Goal: Information Seeking & Learning: Learn about a topic

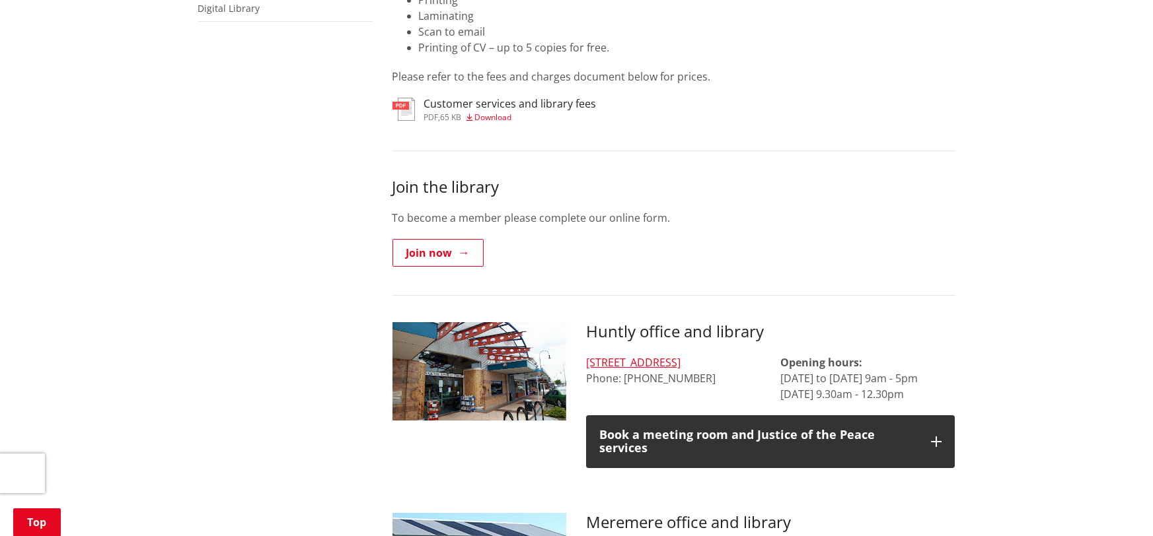
scroll to position [561, 0]
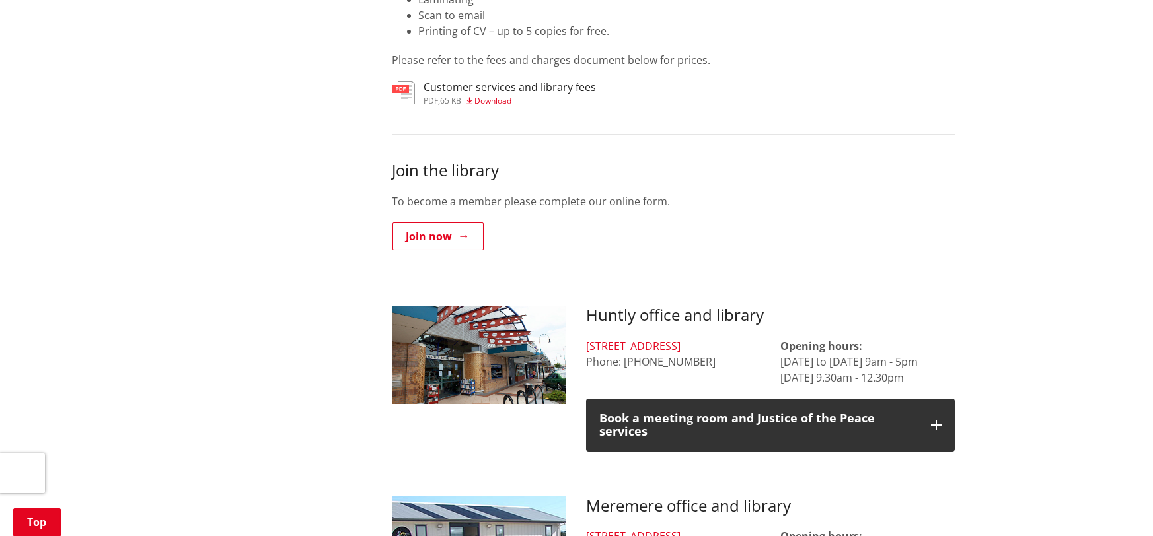
click at [873, 353] on p "Opening hours: Monday to Friday 9am - 5pm Saturday 9.30am - 12.30pm" at bounding box center [867, 362] width 174 height 48
click at [897, 355] on p "Opening hours: Monday to Friday 9am - 5pm Saturday 9.30am - 12.30pm" at bounding box center [867, 362] width 174 height 48
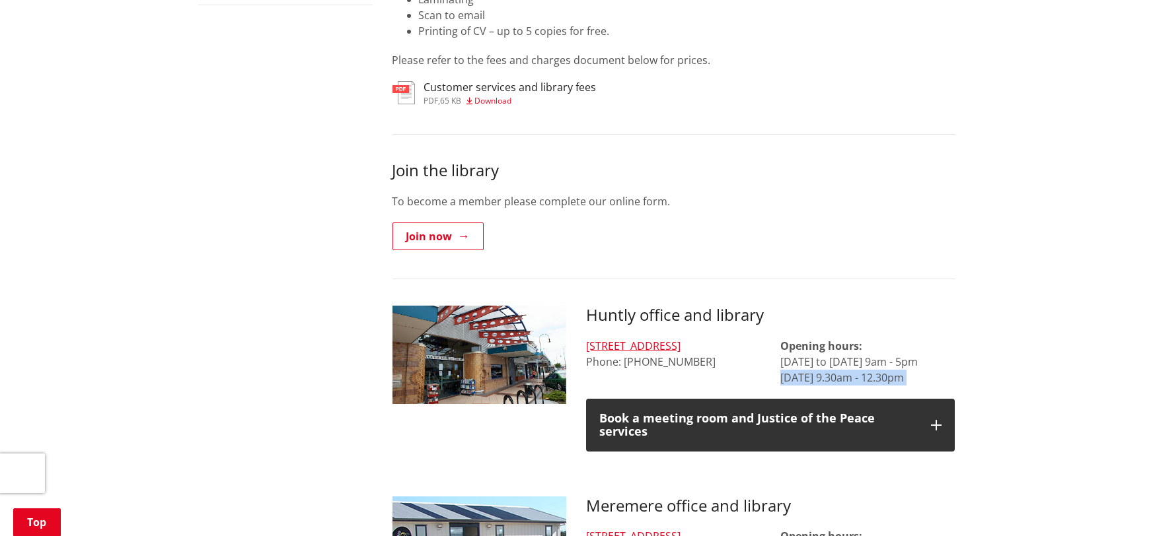
click at [897, 355] on p "Opening hours: Monday to Friday 9am - 5pm Saturday 9.30am - 12.30pm" at bounding box center [867, 362] width 174 height 48
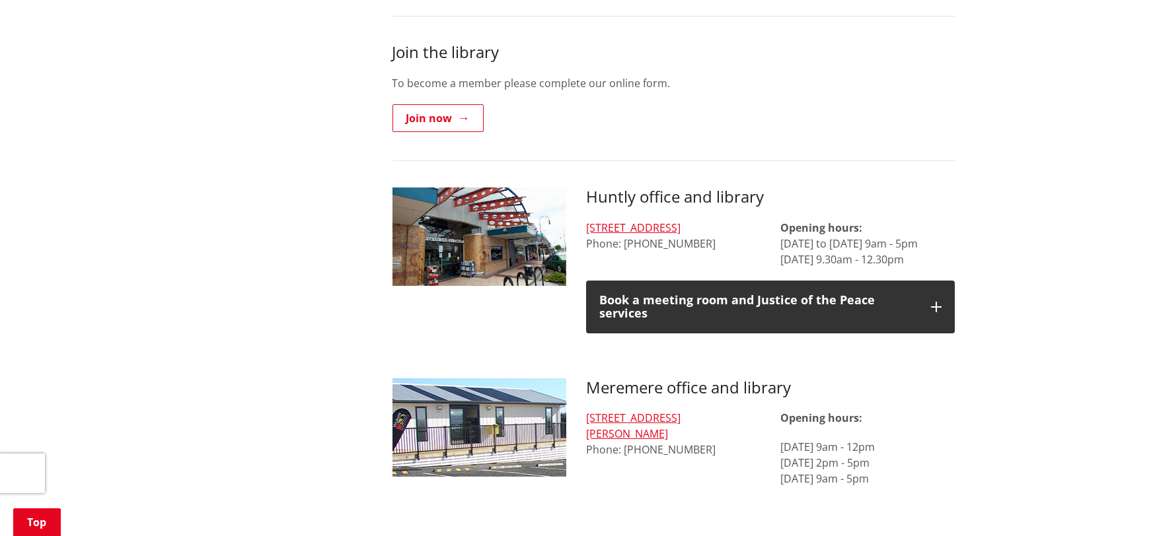
scroll to position [752, 0]
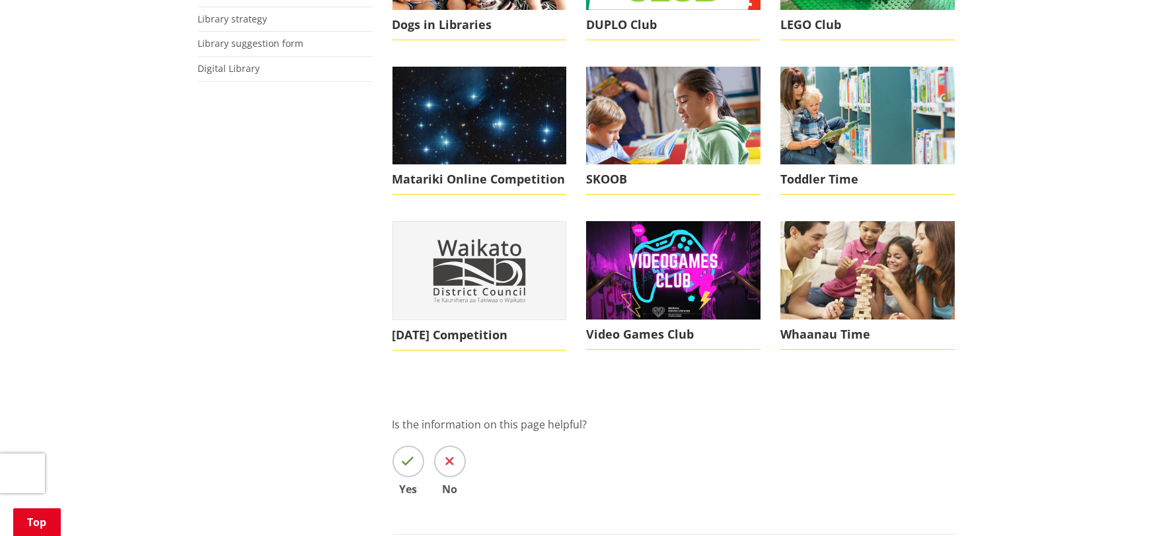
scroll to position [742, 0]
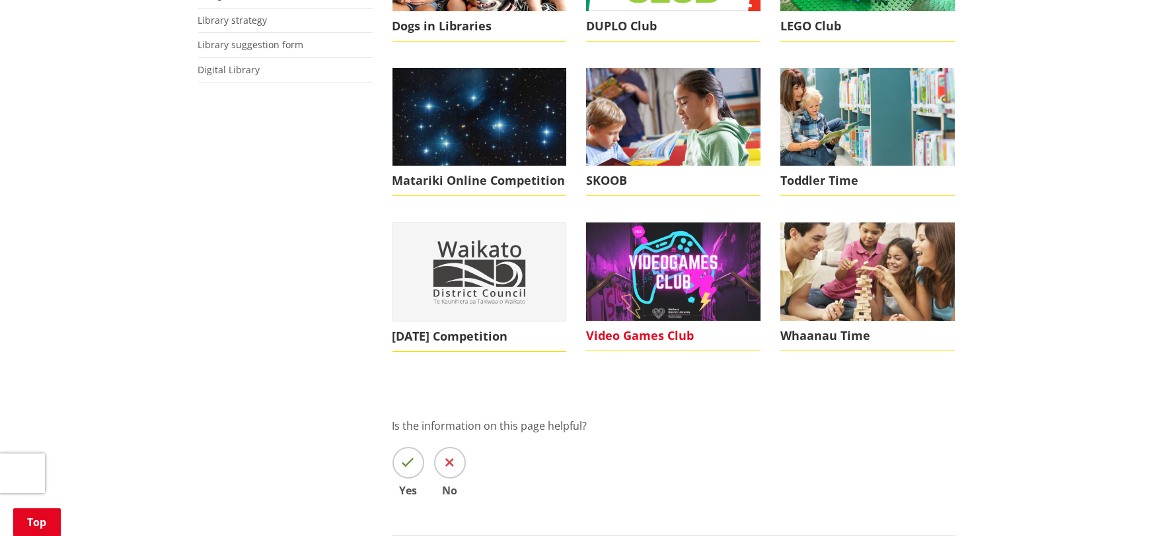
click at [655, 279] on img at bounding box center [673, 272] width 174 height 98
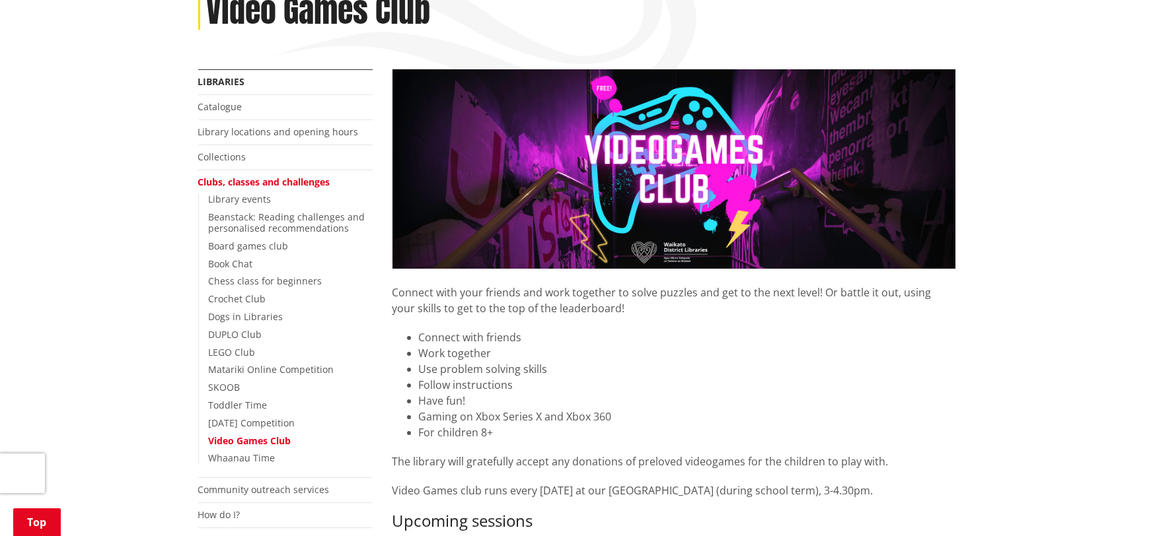
scroll to position [396, 0]
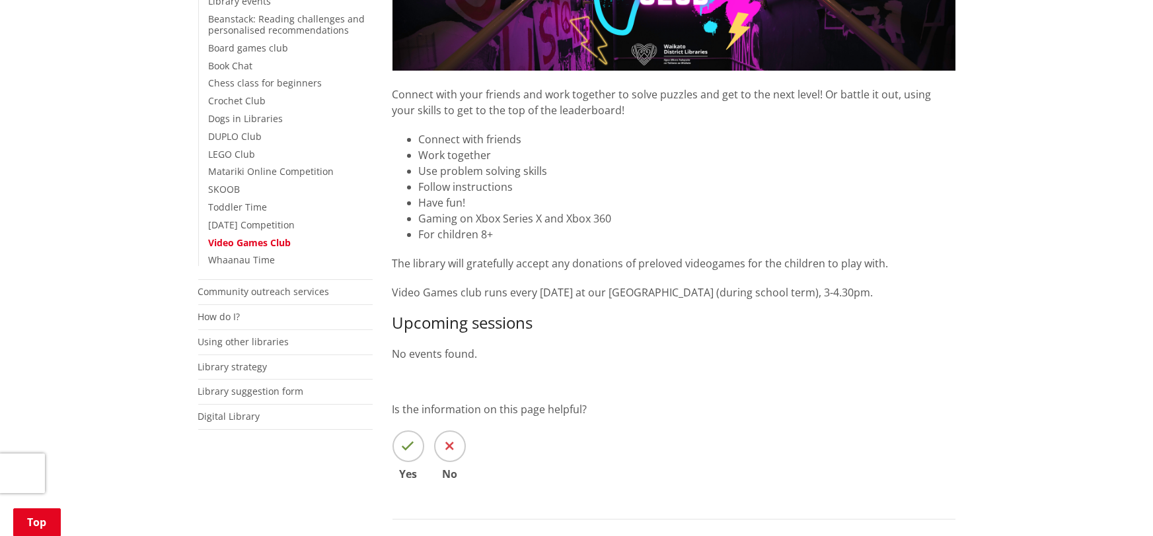
click at [705, 267] on p "The library will gratefully accept any donations of preloved videogames for the…" at bounding box center [673, 264] width 563 height 16
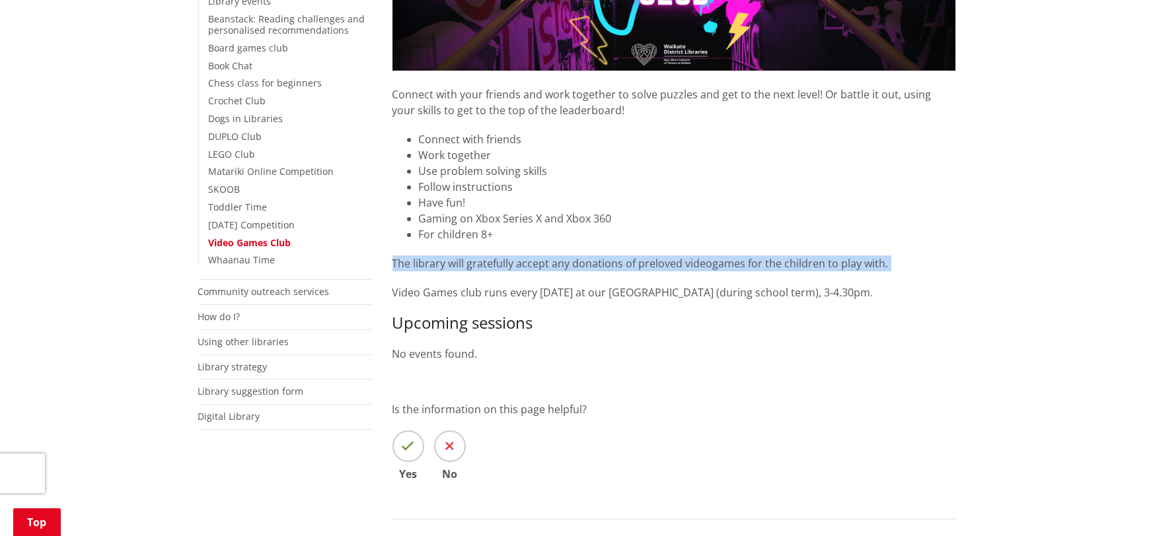
click at [705, 267] on p "The library will gratefully accept any donations of preloved videogames for the…" at bounding box center [673, 264] width 563 height 16
click at [700, 268] on p "The library will gratefully accept any donations of preloved videogames for the…" at bounding box center [673, 264] width 563 height 16
click at [699, 268] on p "The library will gratefully accept any donations of preloved videogames for the…" at bounding box center [673, 264] width 563 height 16
click at [689, 264] on p "The library will gratefully accept any donations of preloved videogames for the…" at bounding box center [673, 264] width 563 height 16
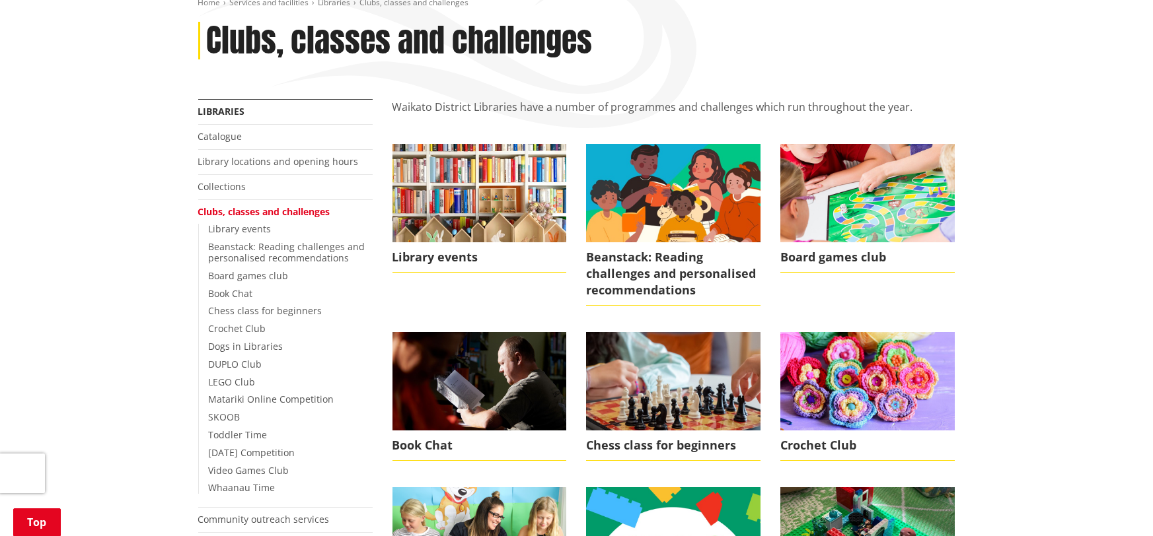
scroll to position [164, 0]
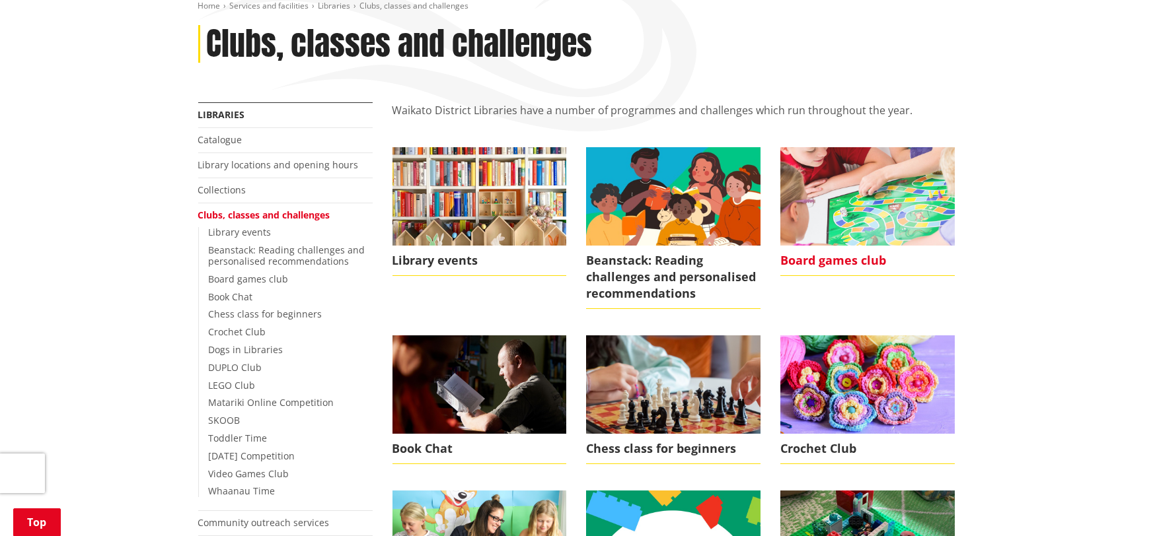
click at [851, 252] on span "Board games club" at bounding box center [867, 261] width 174 height 30
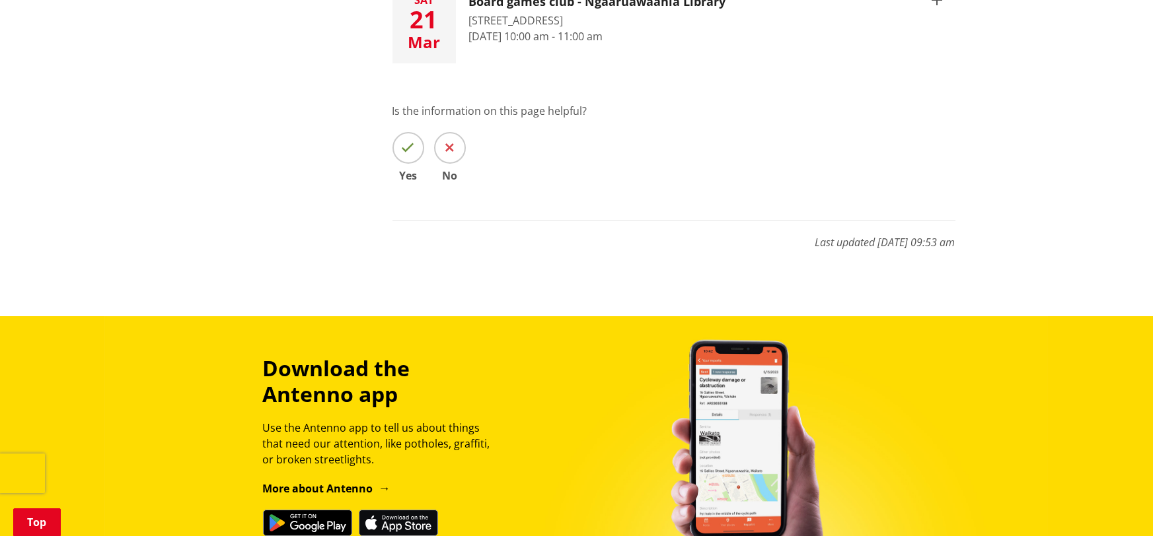
scroll to position [900, 0]
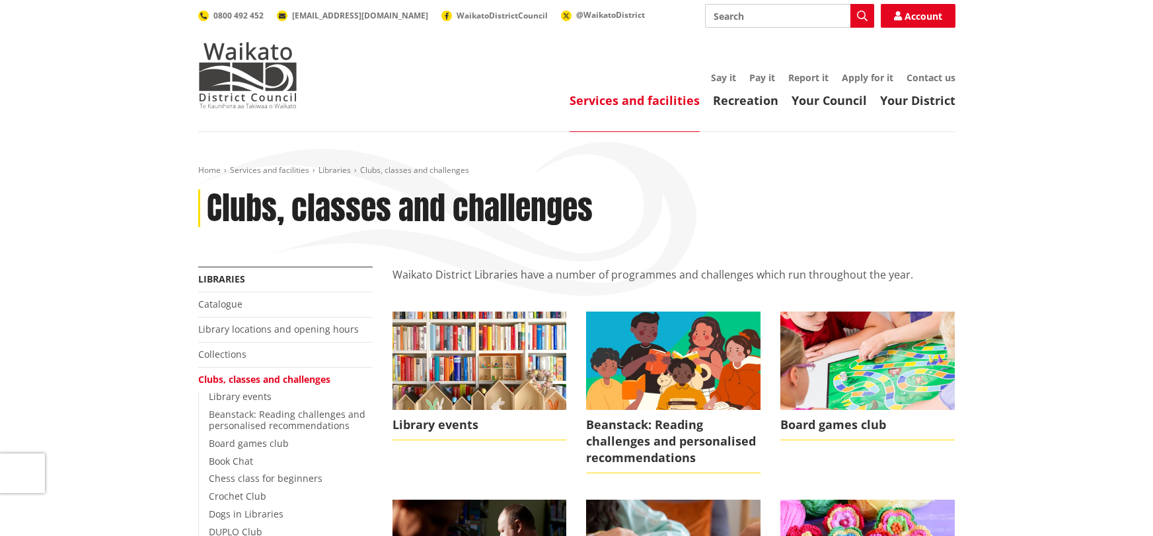
scroll to position [164, 0]
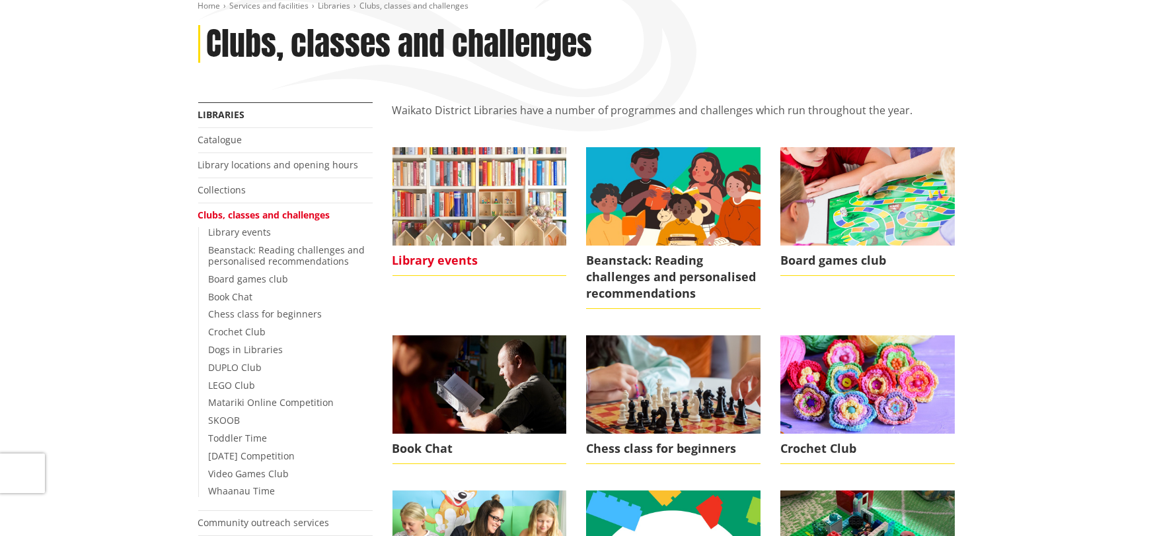
click at [482, 162] on img at bounding box center [479, 196] width 174 height 98
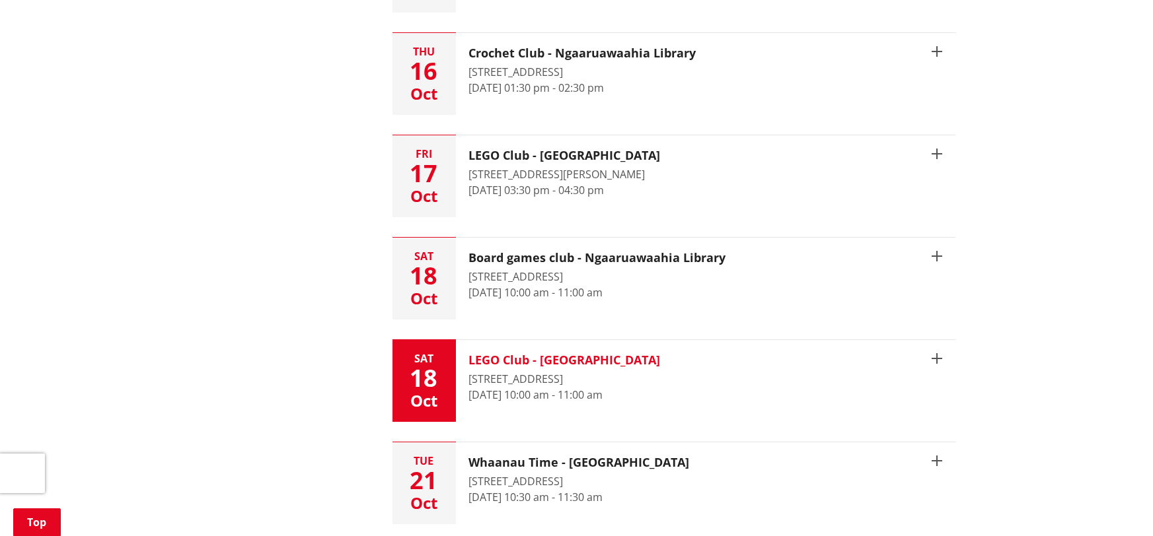
scroll to position [1956, 0]
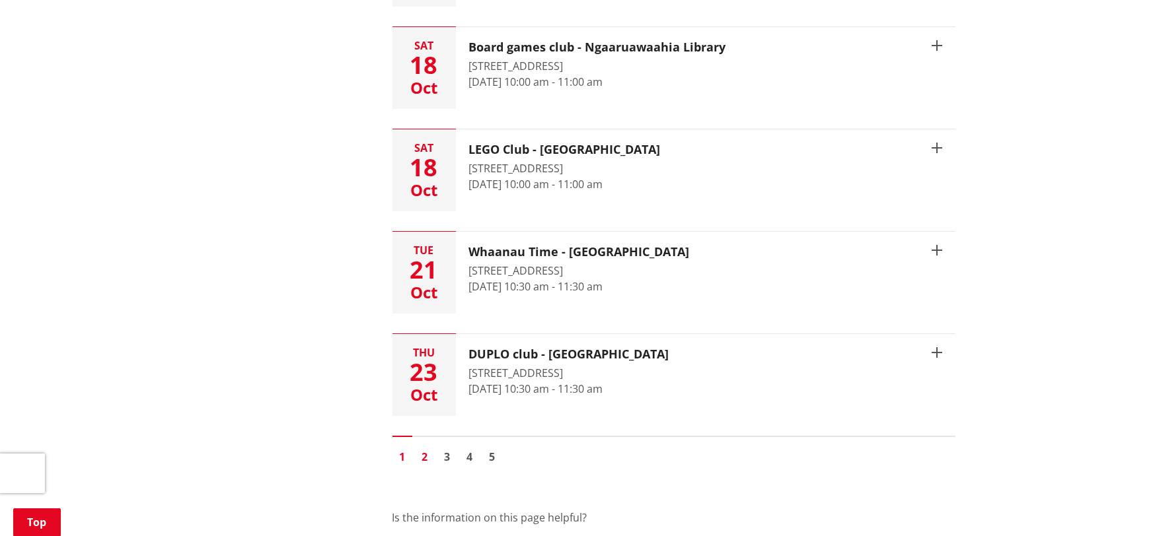
click at [420, 454] on link "2" at bounding box center [425, 457] width 20 height 20
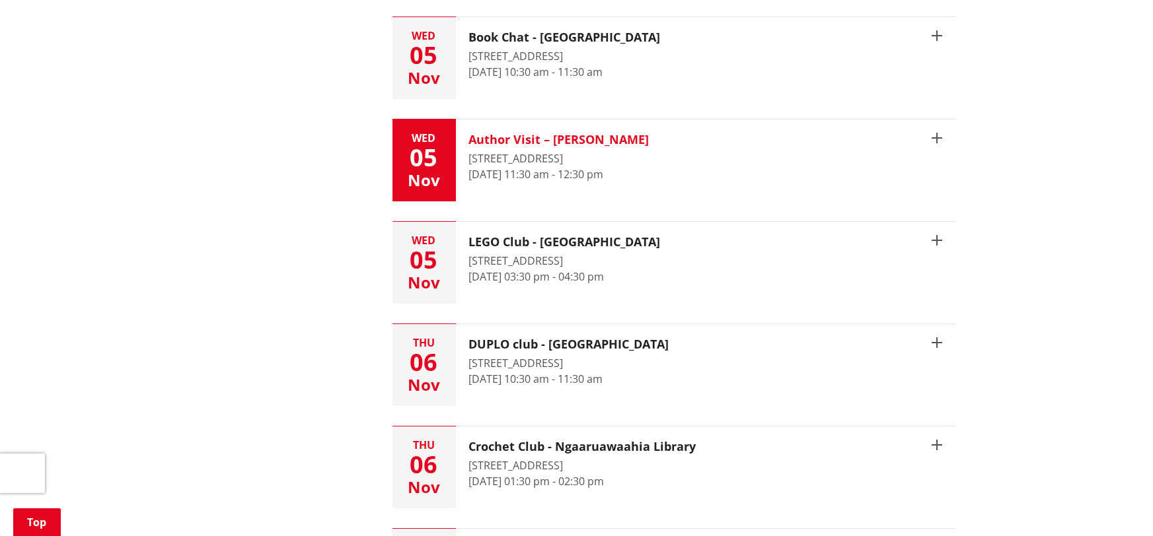
scroll to position [1962, 0]
